Goal: Task Accomplishment & Management: Manage account settings

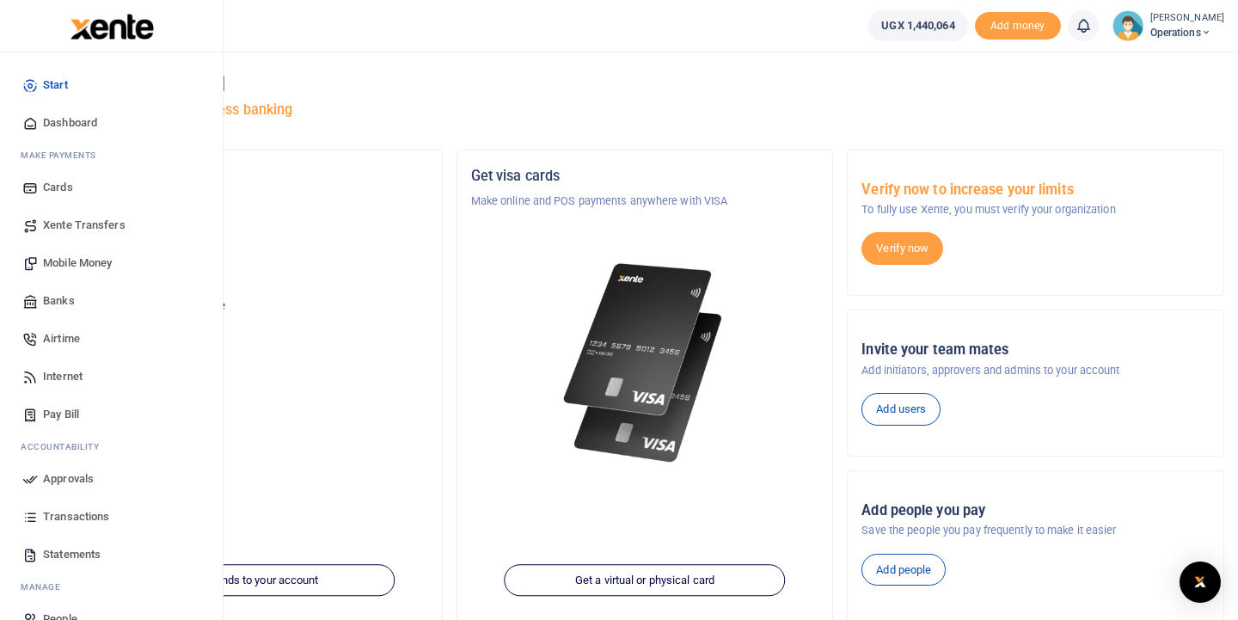
click at [49, 265] on span "Mobile Money" at bounding box center [77, 263] width 69 height 17
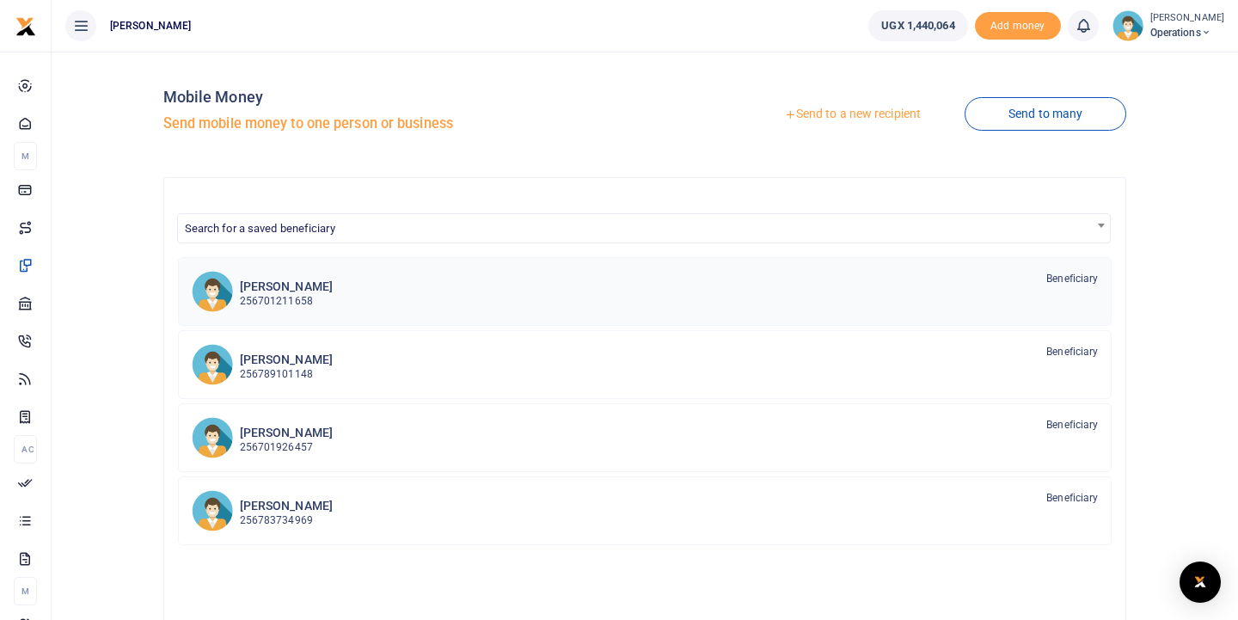
click at [255, 289] on h6 "Julius Gamba" at bounding box center [286, 286] width 93 height 15
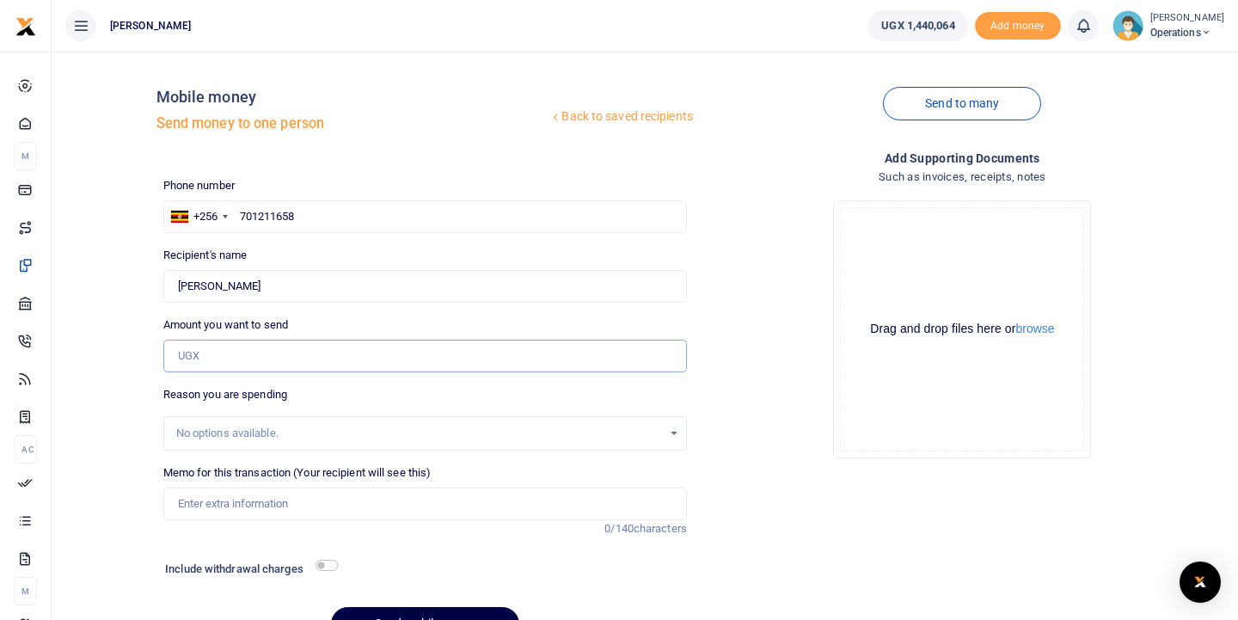
click at [197, 353] on input "Amount you want to send" at bounding box center [425, 356] width 524 height 33
type input "425,000"
click at [195, 501] on input "Memo for this transaction (Your recipient will see this)" at bounding box center [425, 504] width 524 height 33
type input "Aug allowances"
click at [334, 565] on input "checkbox" at bounding box center [327, 565] width 22 height 11
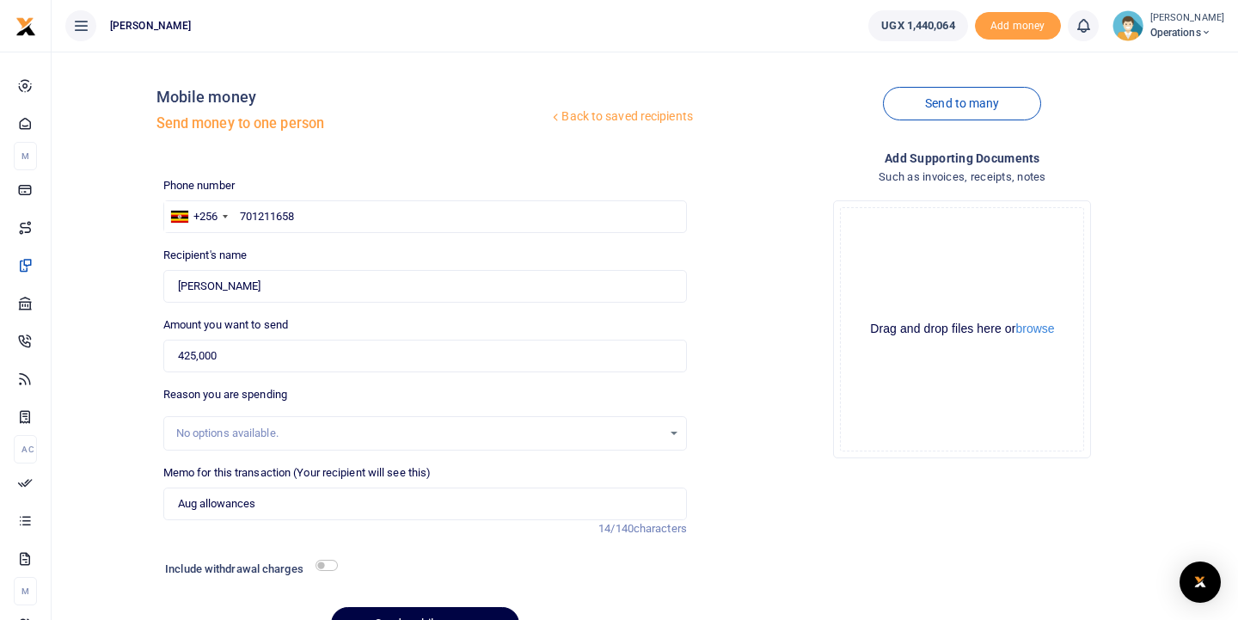
checkbox input "true"
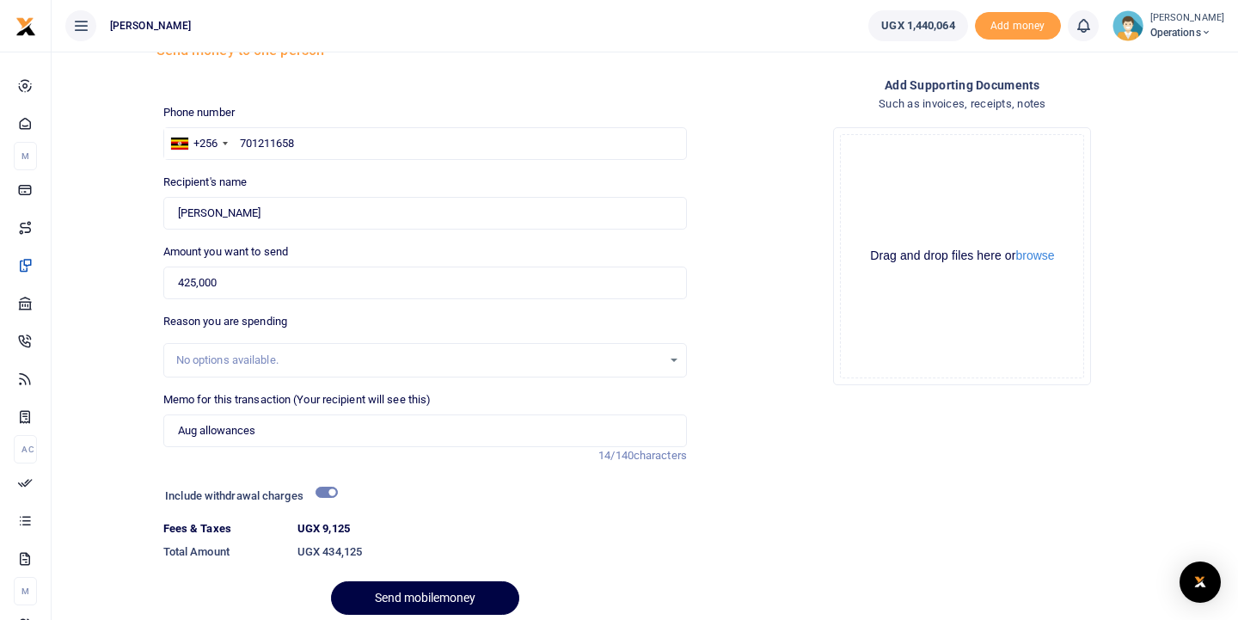
scroll to position [75, 0]
click at [404, 592] on button "Send mobilemoney" at bounding box center [425, 597] width 188 height 34
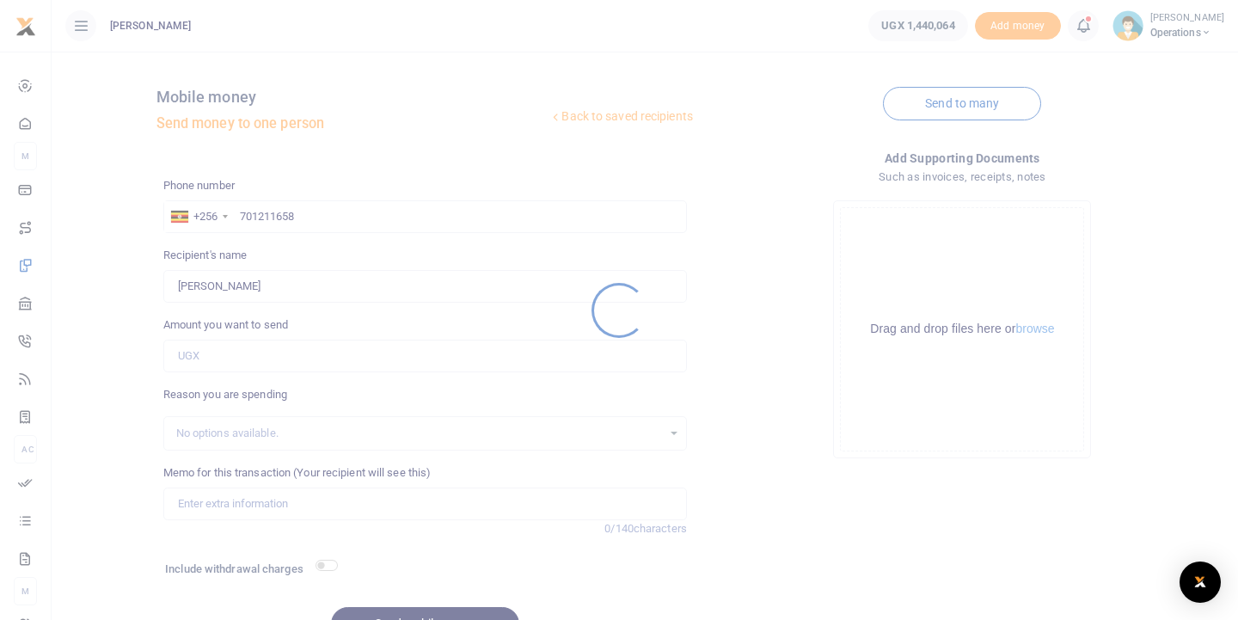
scroll to position [75, 0]
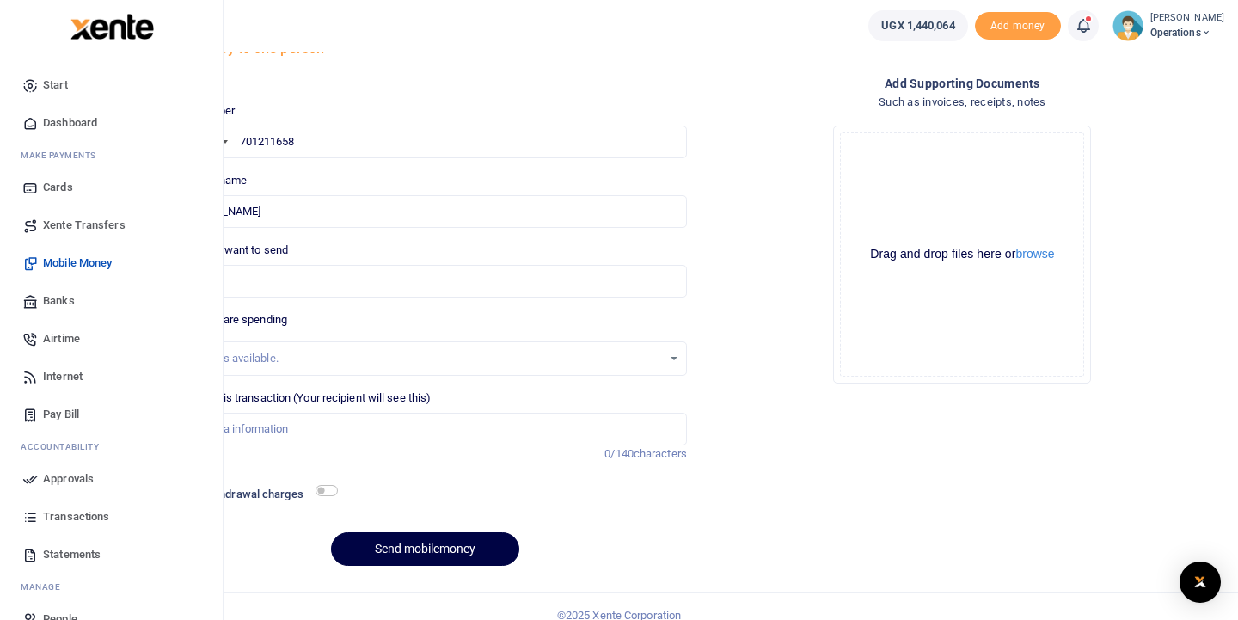
click at [49, 264] on span "Mobile Money" at bounding box center [77, 263] width 69 height 17
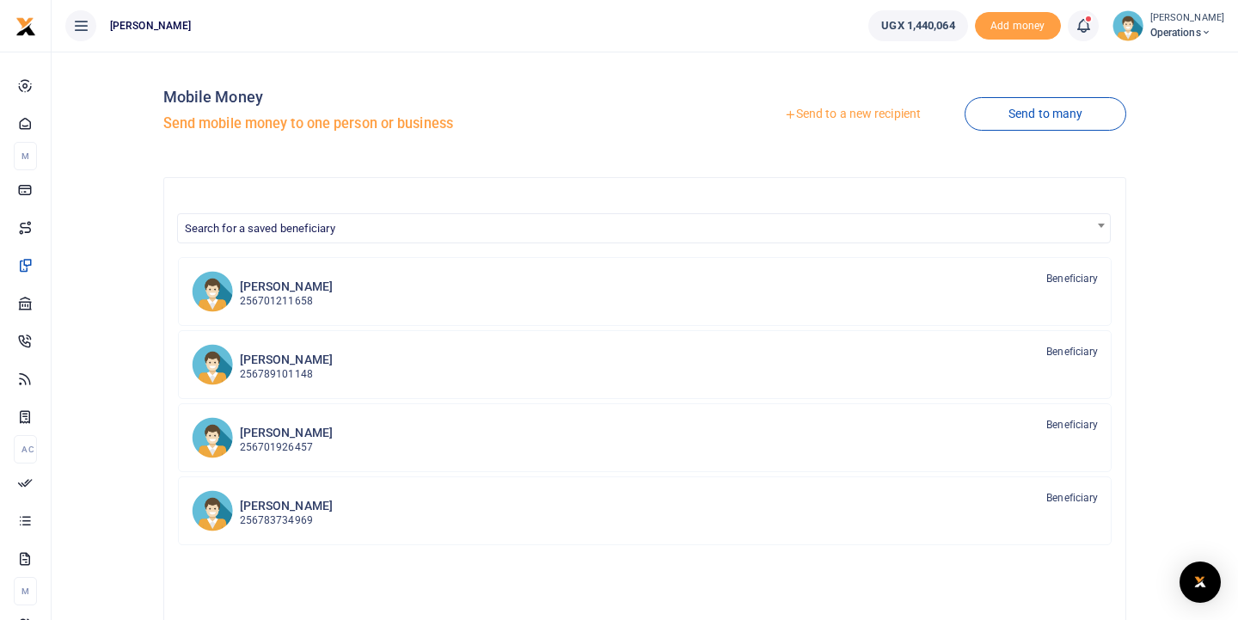
click at [216, 366] on img at bounding box center [212, 364] width 41 height 41
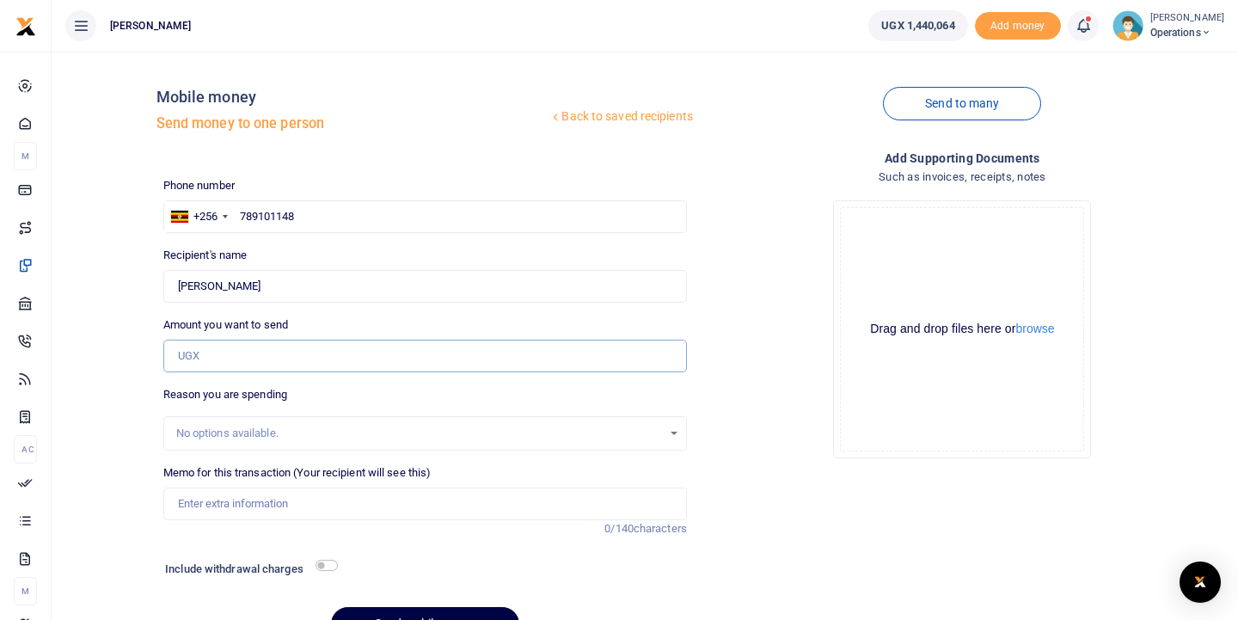
click at [202, 359] on input "Amount you want to send" at bounding box center [425, 356] width 524 height 33
type input "50,000"
click at [191, 497] on input "Memo for this transaction (Your recipient will see this)" at bounding box center [425, 504] width 524 height 33
type input "Aug allowance"
click at [328, 562] on input "checkbox" at bounding box center [327, 565] width 22 height 11
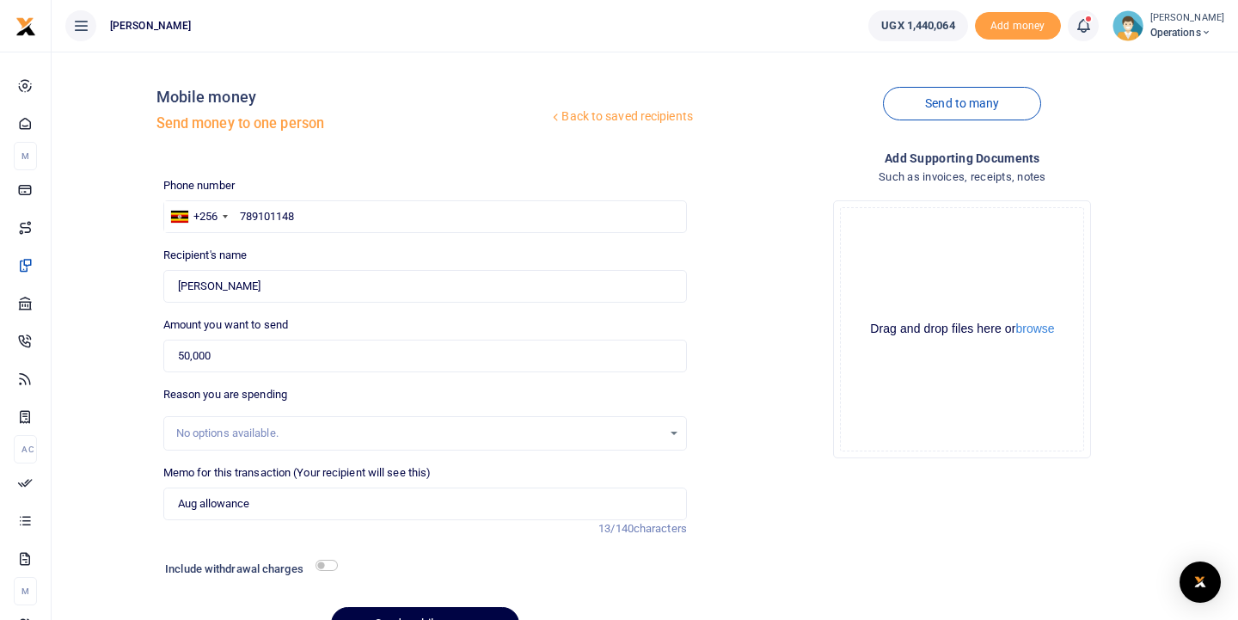
checkbox input "true"
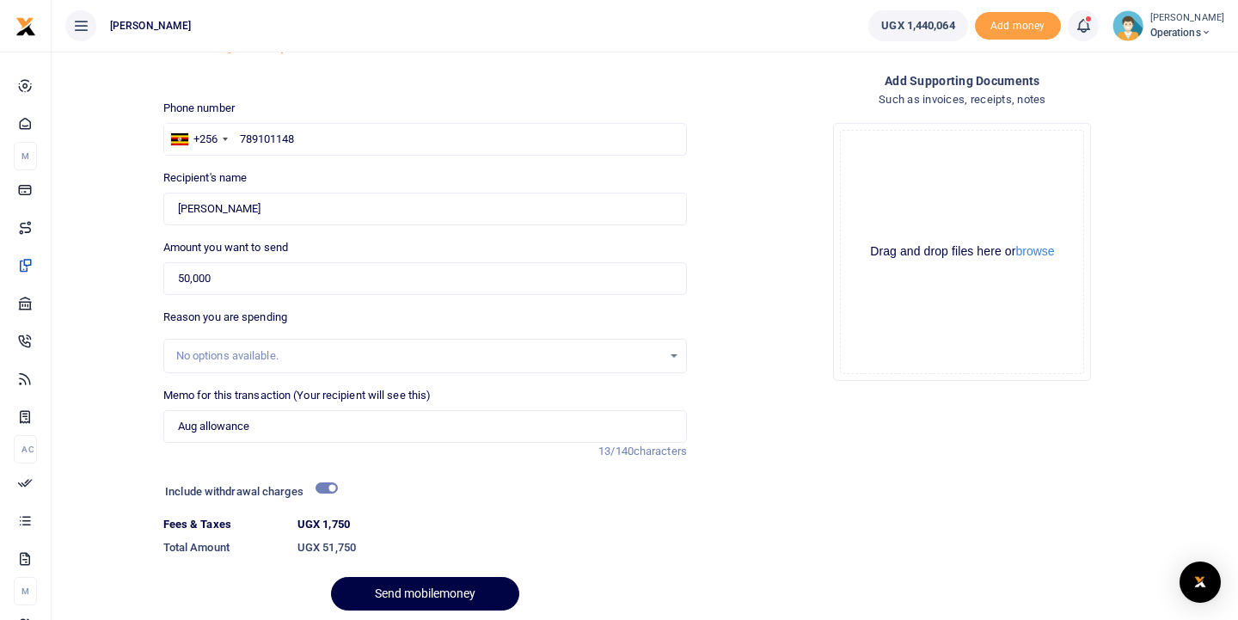
scroll to position [91, 0]
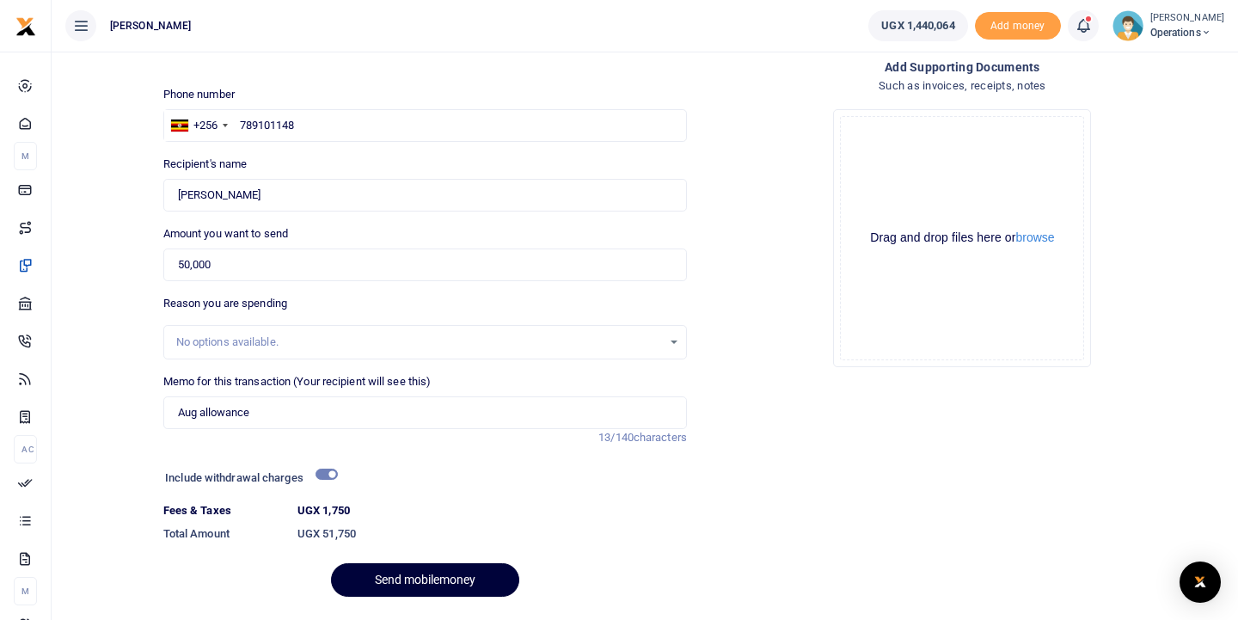
click at [383, 580] on button "Send mobilemoney" at bounding box center [425, 580] width 188 height 34
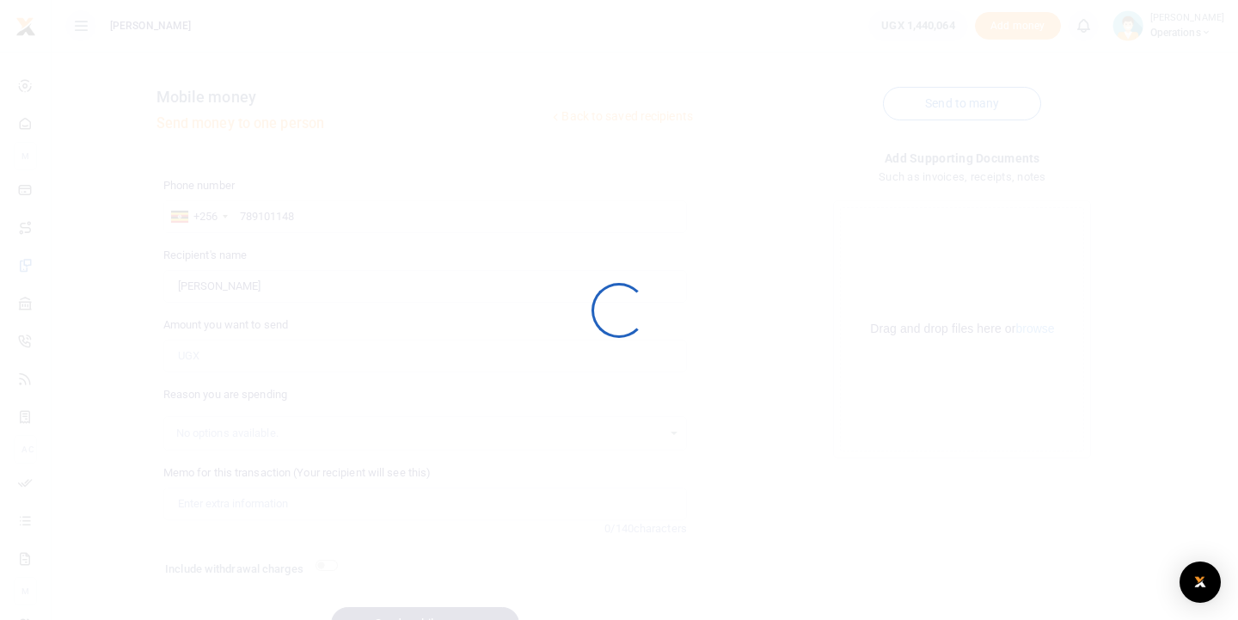
scroll to position [89, 0]
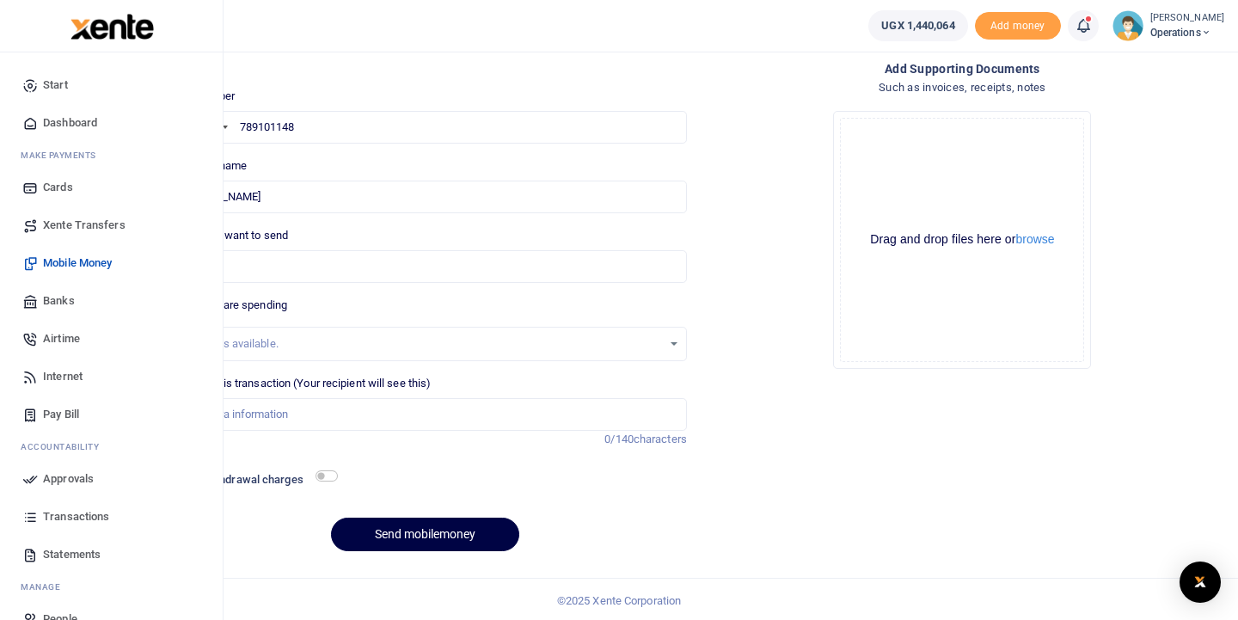
click at [47, 261] on span "Mobile Money" at bounding box center [77, 263] width 69 height 17
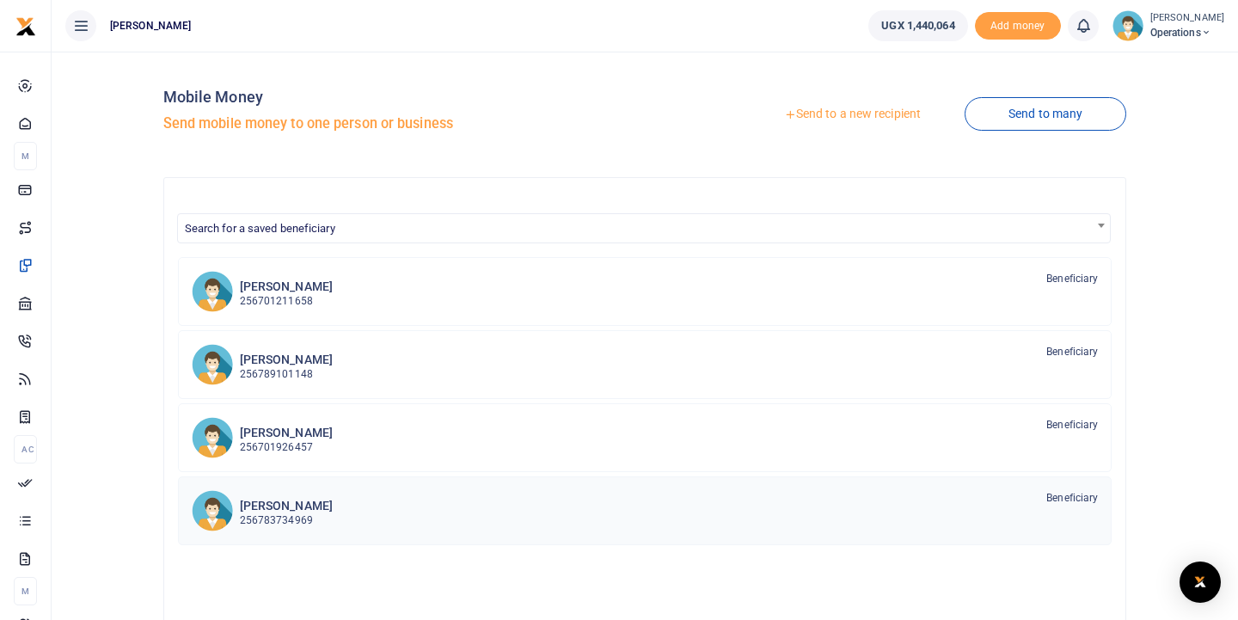
click at [246, 509] on h6 "[PERSON_NAME]" at bounding box center [286, 506] width 93 height 15
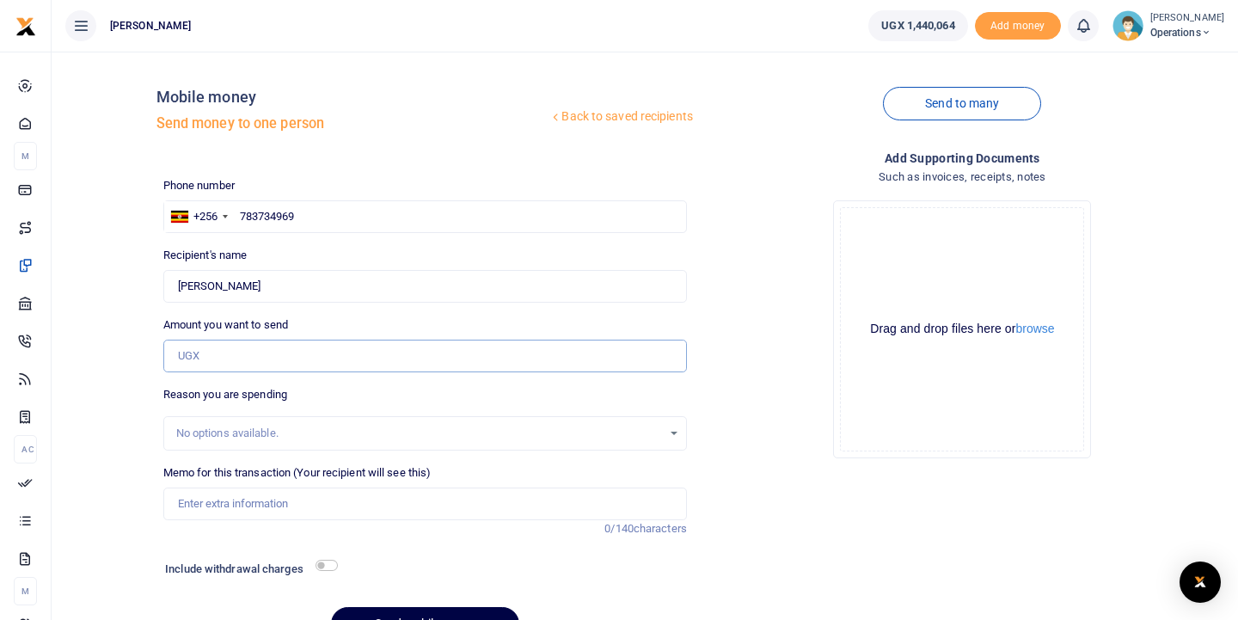
click at [233, 349] on input "Amount you want to send" at bounding box center [425, 356] width 524 height 33
type input "300,000"
click at [199, 499] on input "Memo for this transaction (Your recipient will see this)" at bounding box center [425, 504] width 524 height 33
type input "Aug salary"
click at [328, 560] on input "checkbox" at bounding box center [327, 565] width 22 height 11
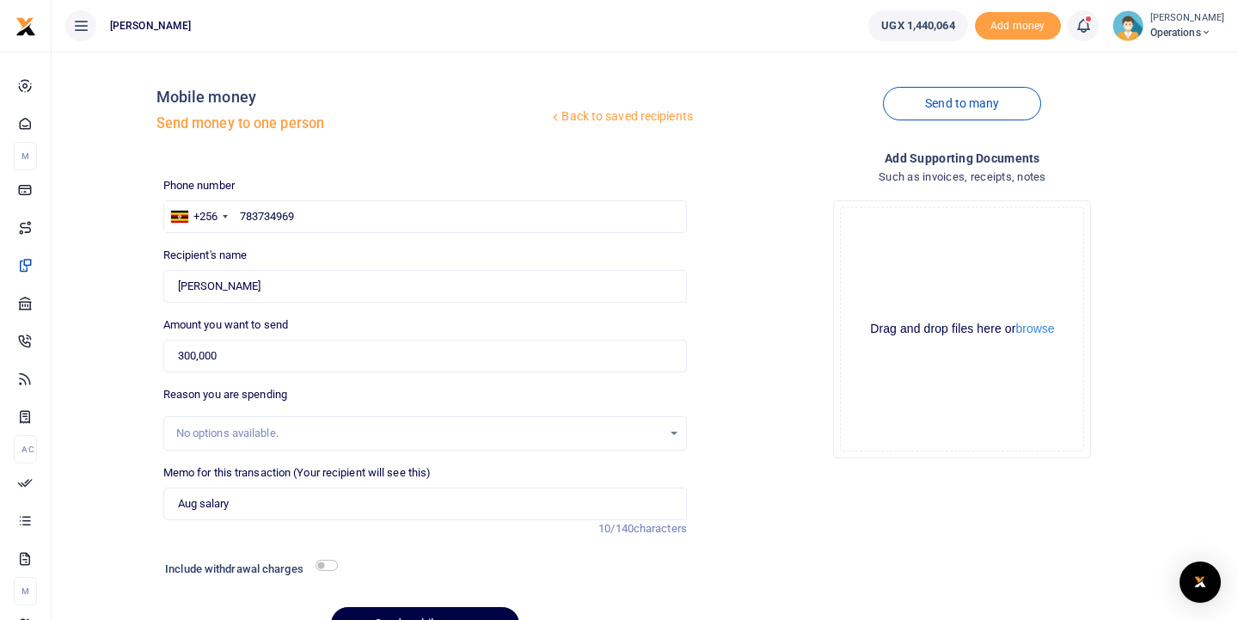
checkbox input "true"
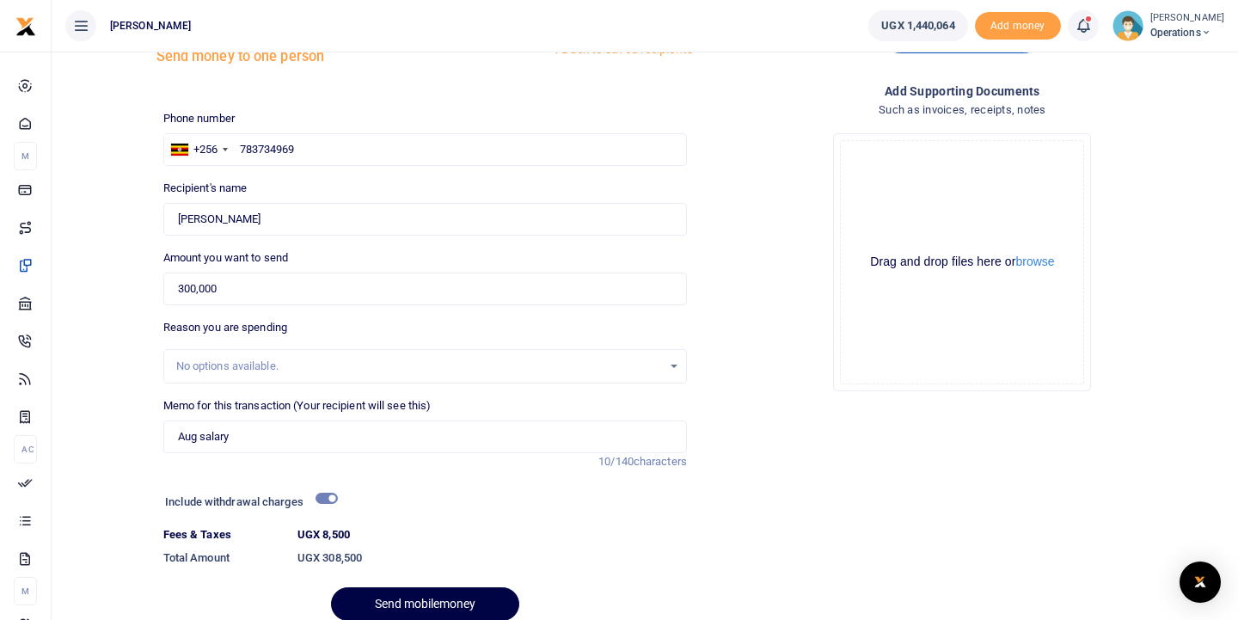
scroll to position [89, 0]
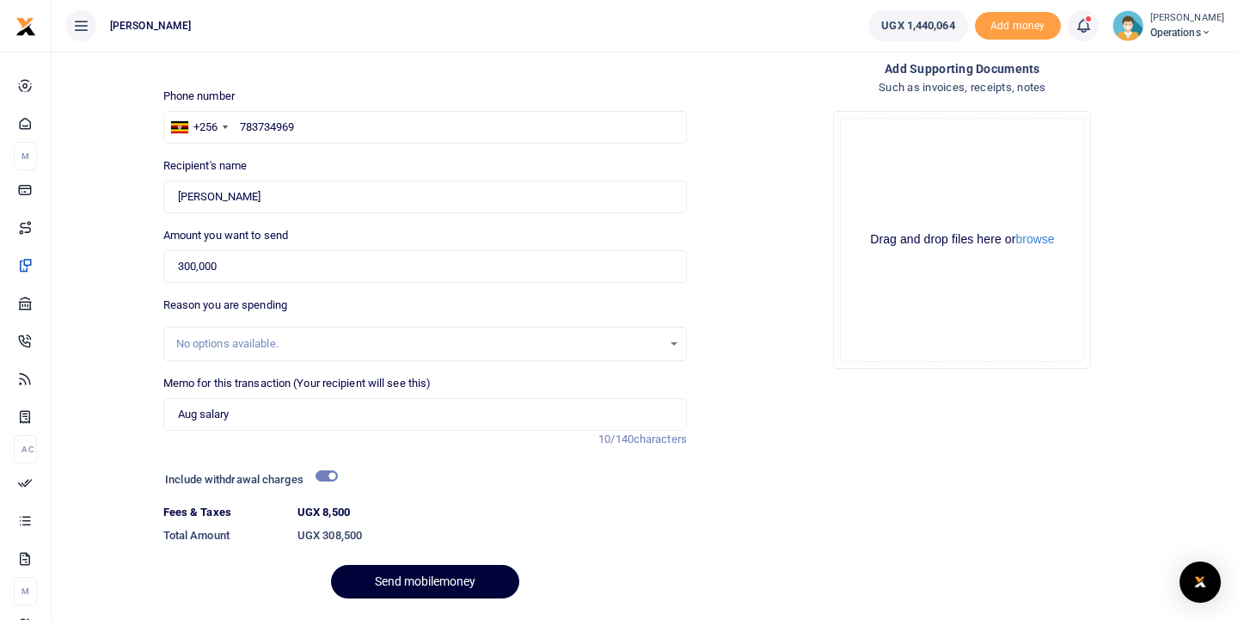
click at [370, 581] on button "Send mobilemoney" at bounding box center [425, 582] width 188 height 34
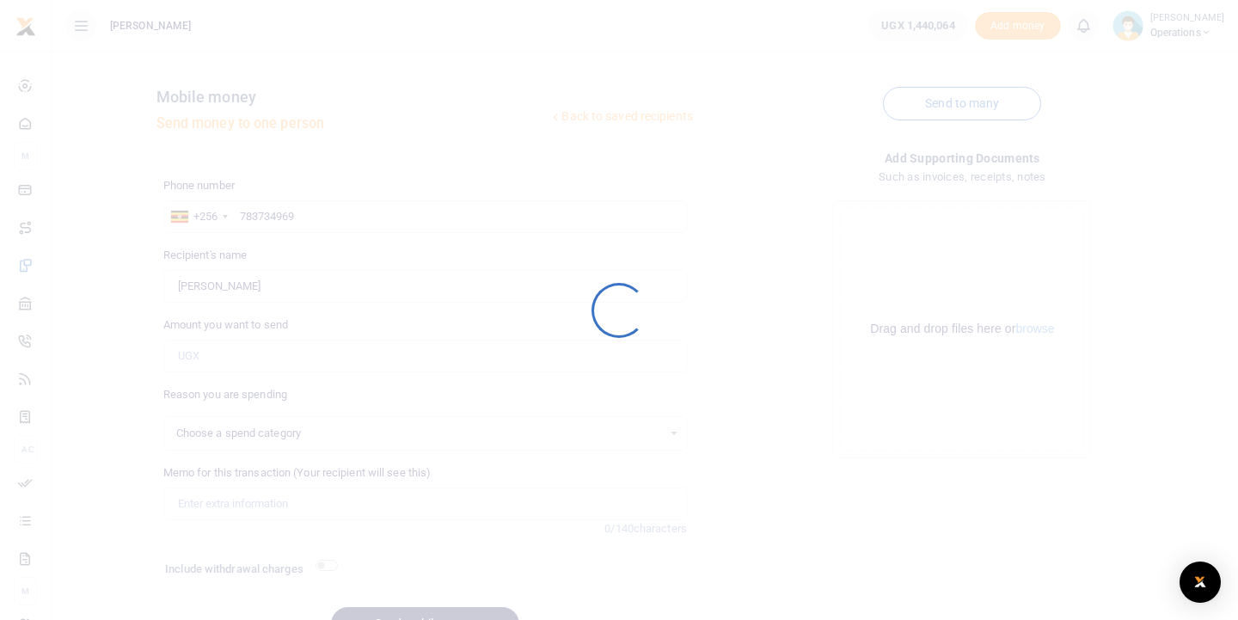
scroll to position [89, 0]
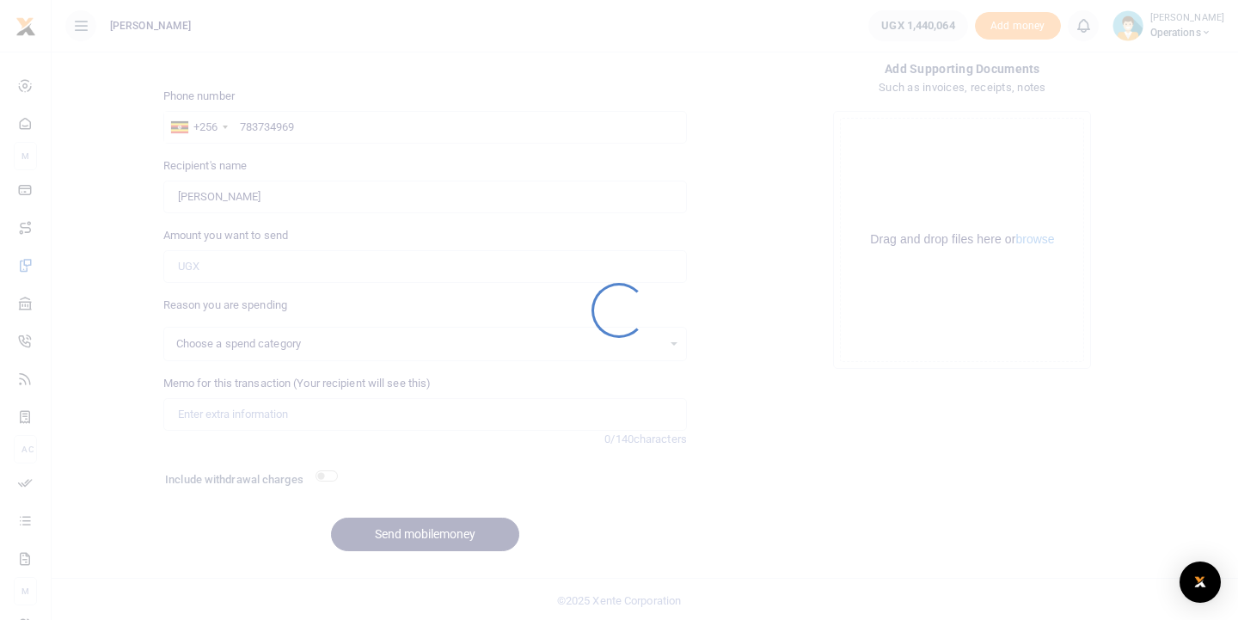
select select
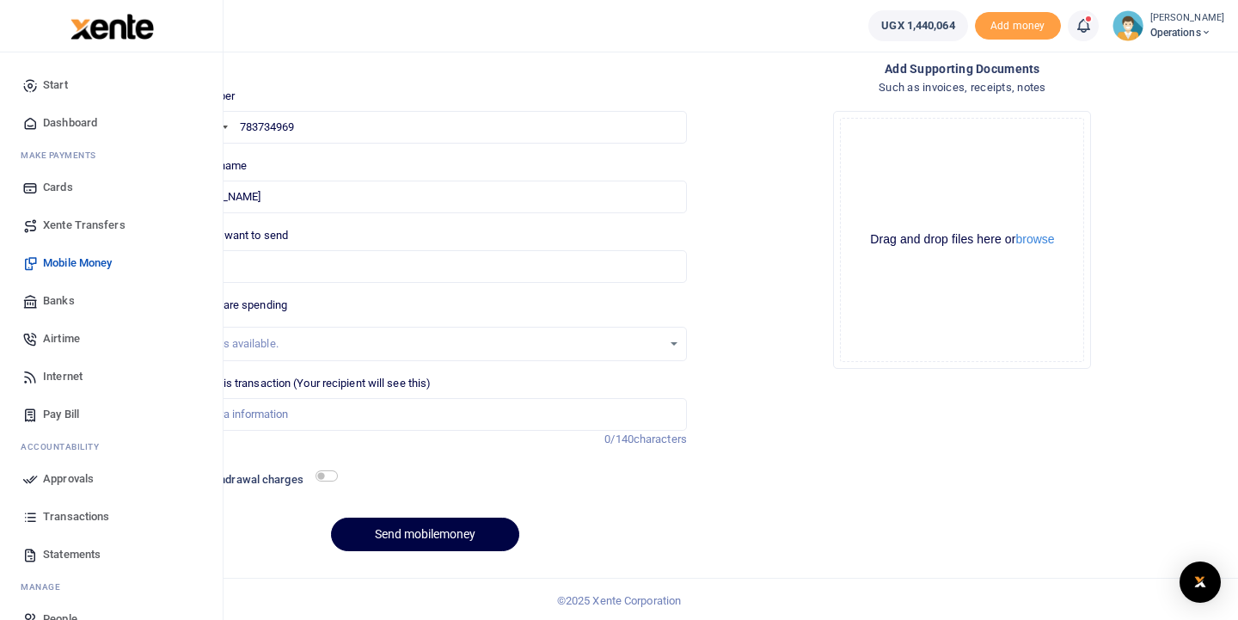
click at [64, 482] on span "Approvals" at bounding box center [68, 478] width 51 height 17
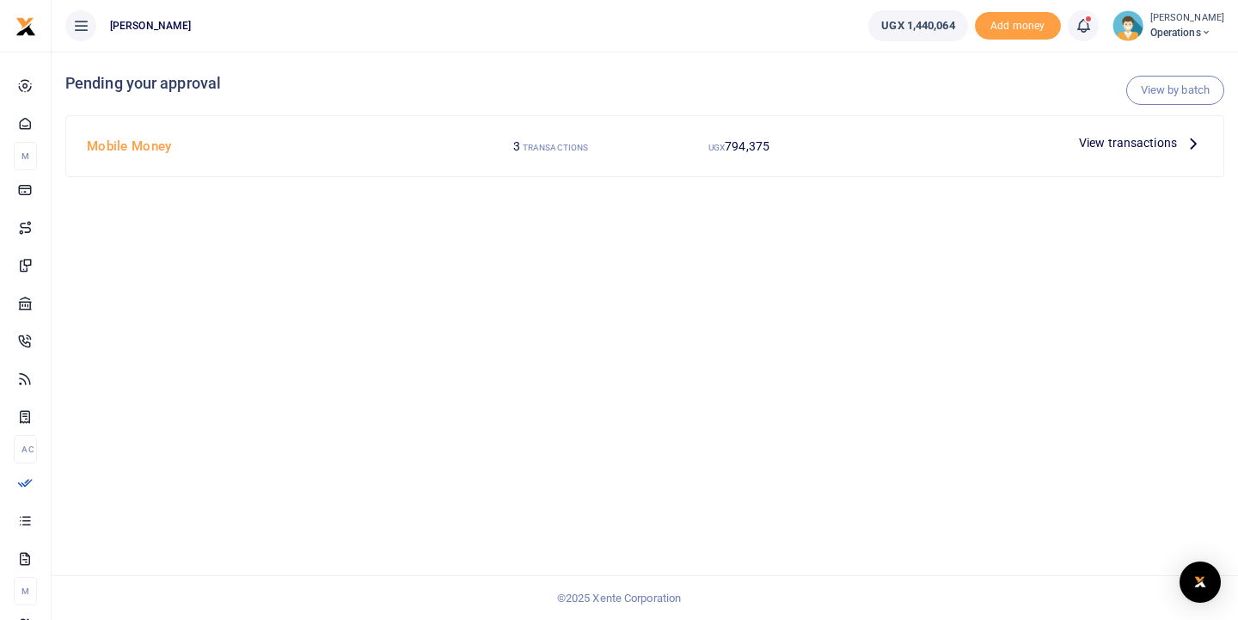
click at [1104, 140] on span "View transactions" at bounding box center [1128, 142] width 98 height 19
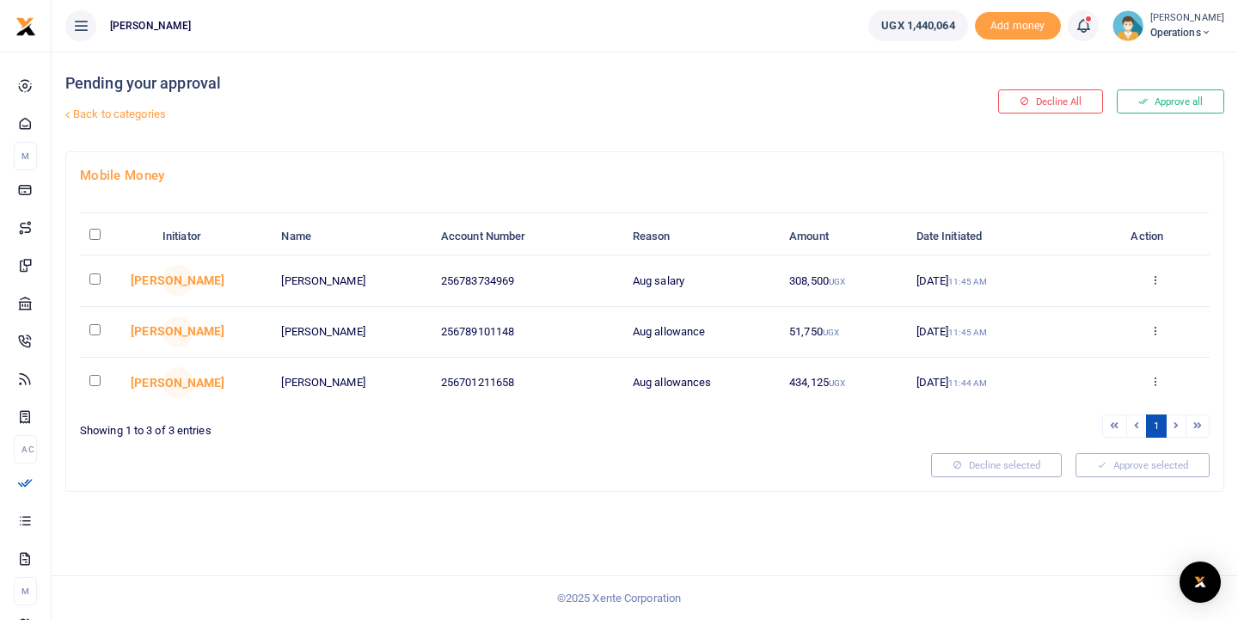
click at [93, 283] on input "checkbox" at bounding box center [94, 278] width 11 height 11
checkbox input "true"
click at [91, 334] on input "checkbox" at bounding box center [94, 329] width 11 height 11
checkbox input "true"
click at [94, 380] on input "checkbox" at bounding box center [94, 380] width 11 height 11
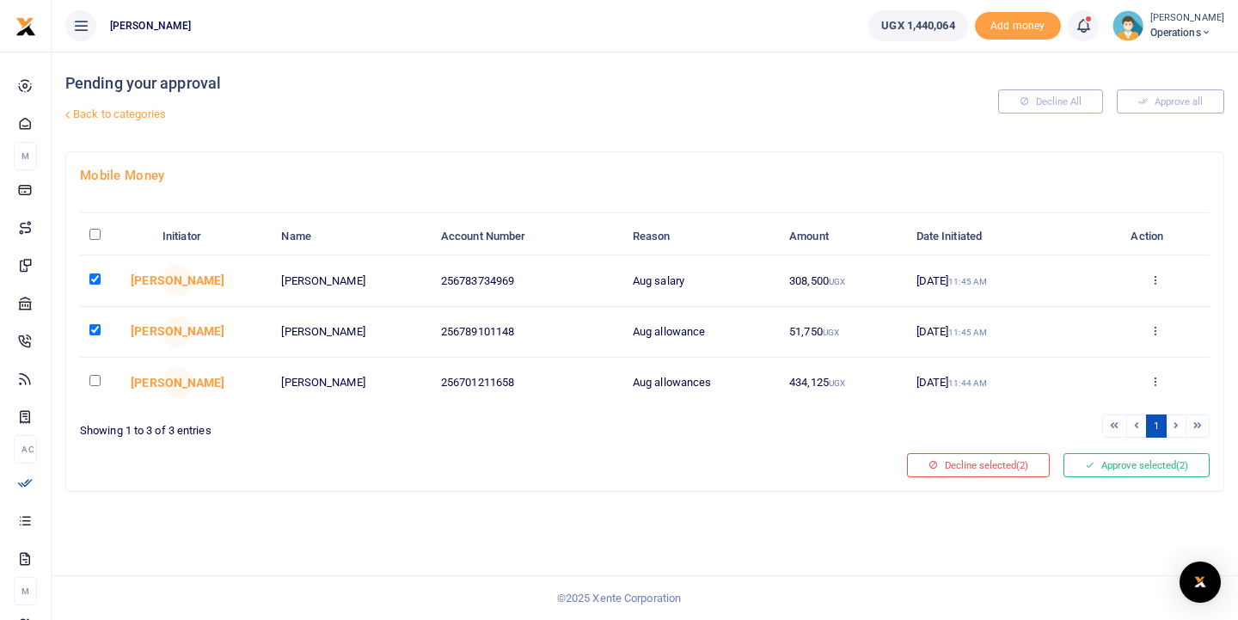
checkbox input "true"
click at [1115, 467] on button "Approve selected (3)" at bounding box center [1137, 465] width 146 height 24
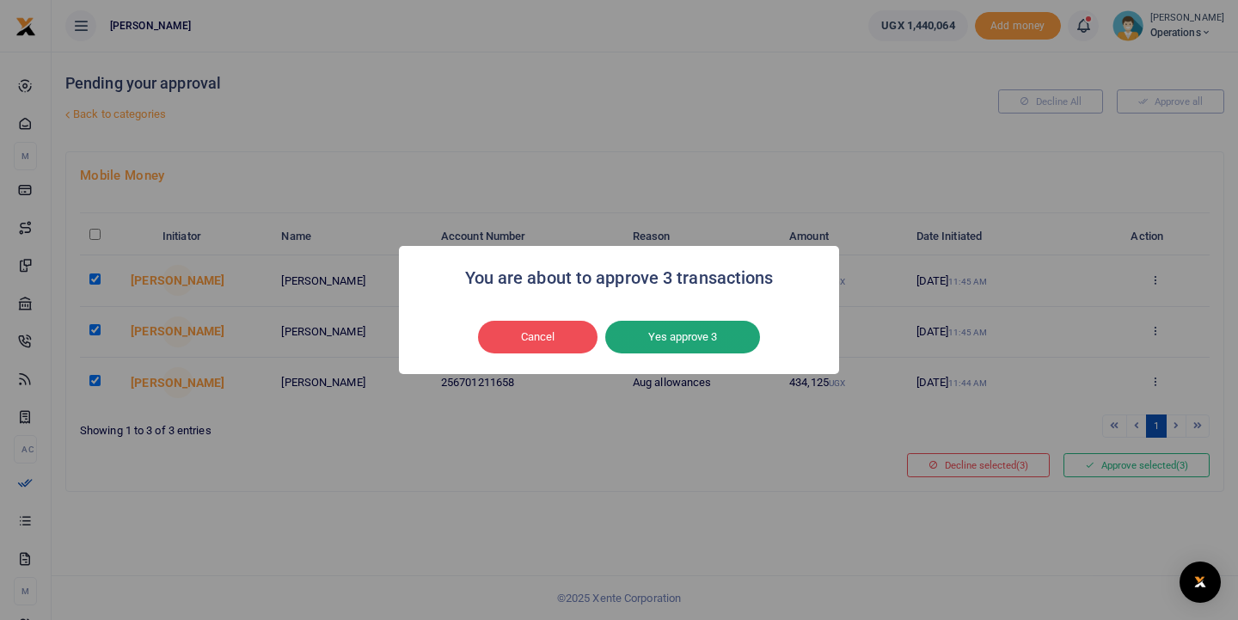
click at [711, 333] on button "Yes approve 3" at bounding box center [682, 337] width 155 height 33
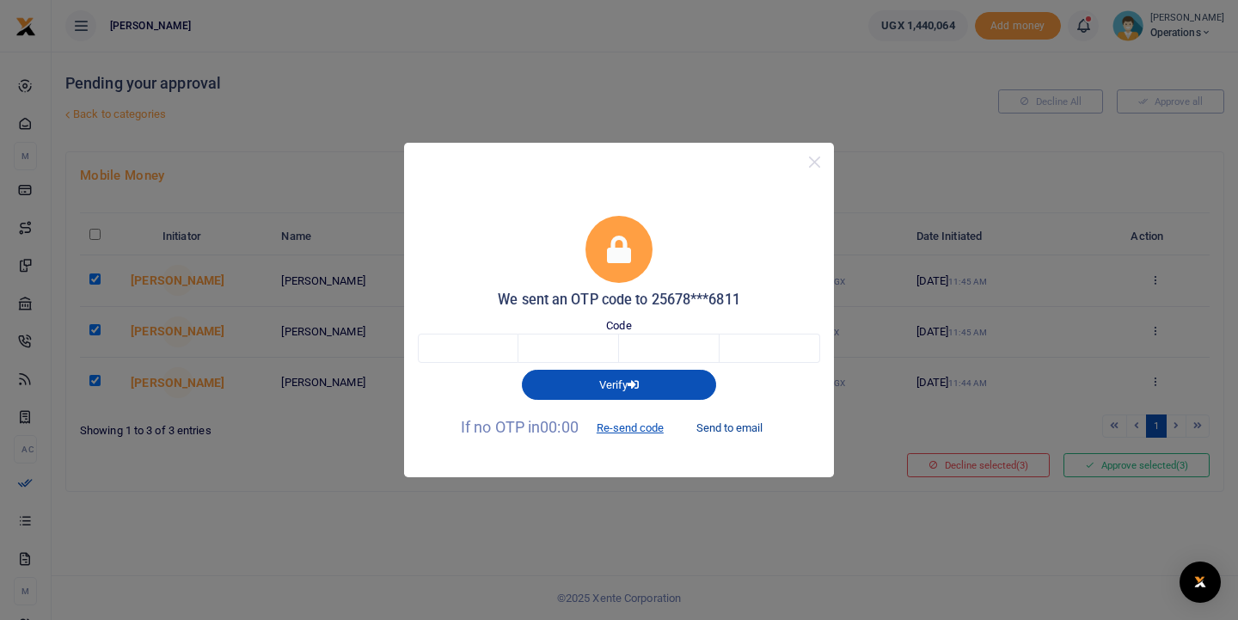
click at [724, 432] on button "Send to email" at bounding box center [729, 428] width 95 height 29
click at [484, 350] on input "text" at bounding box center [468, 348] width 101 height 29
type input "3"
type input "4"
type input "3"
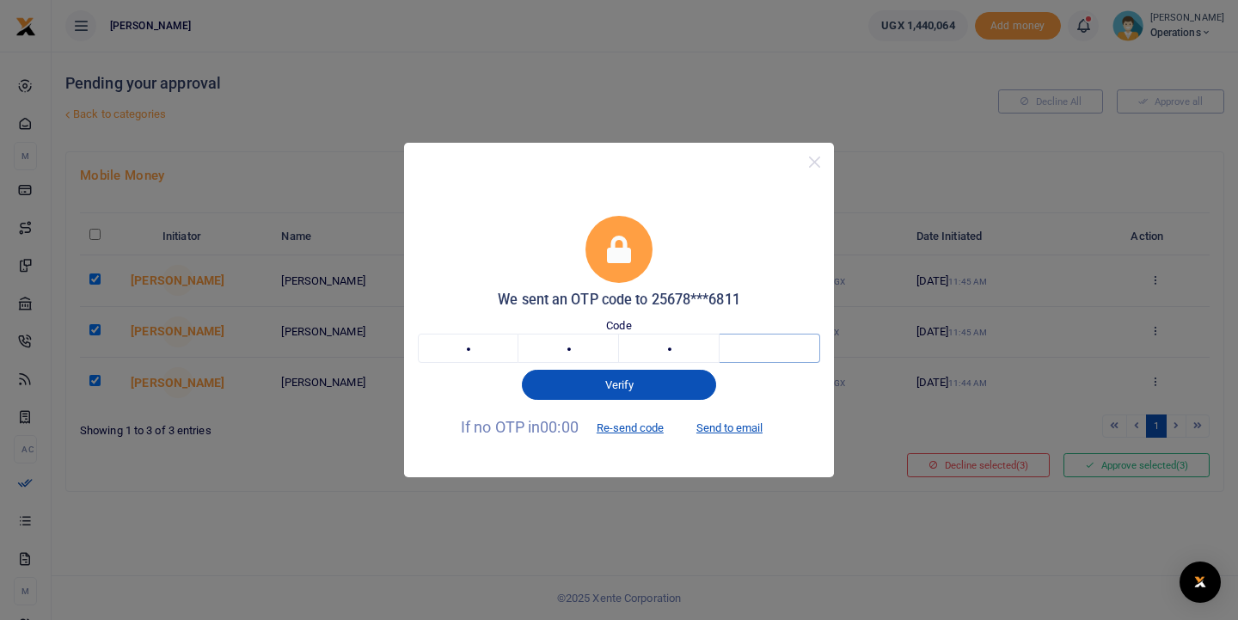
type input "5"
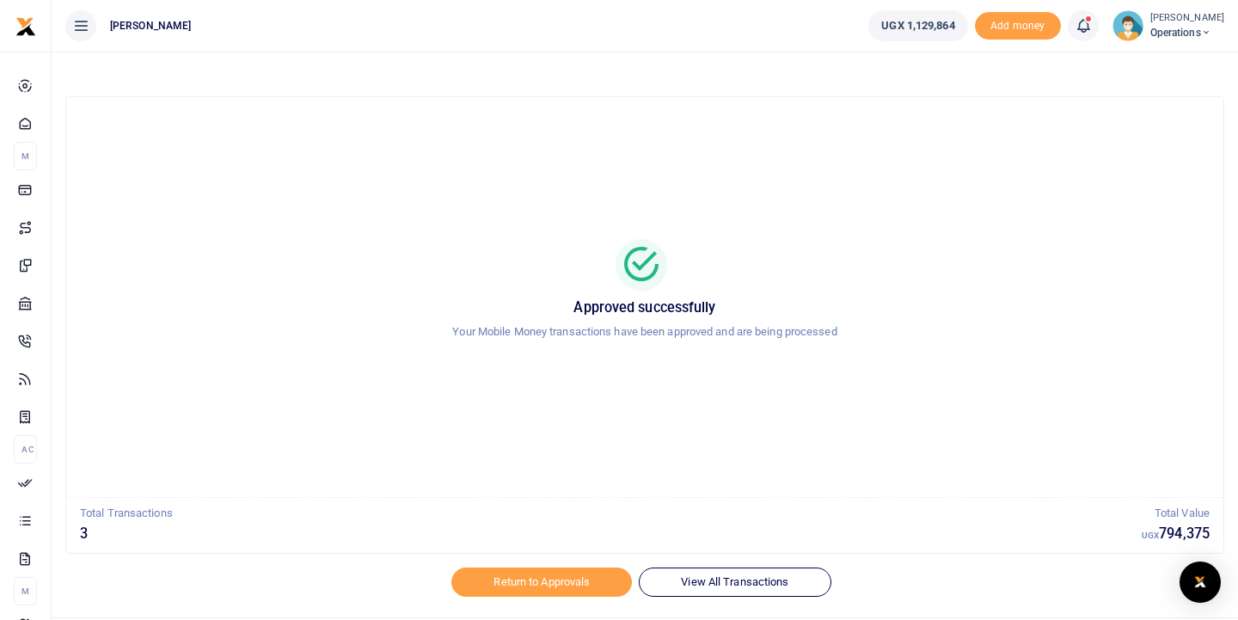
click at [1173, 36] on span "Operations" at bounding box center [1187, 32] width 74 height 15
click at [1139, 120] on link "Logout" at bounding box center [1146, 126] width 136 height 24
